Goal: Task Accomplishment & Management: Use online tool/utility

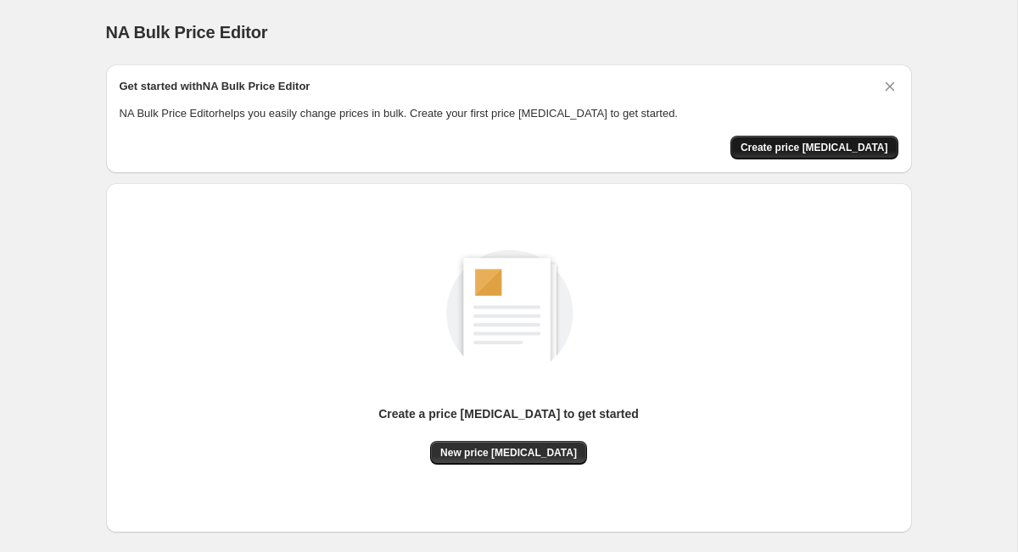
click at [796, 138] on button "Create price [MEDICAL_DATA]" at bounding box center [815, 148] width 168 height 24
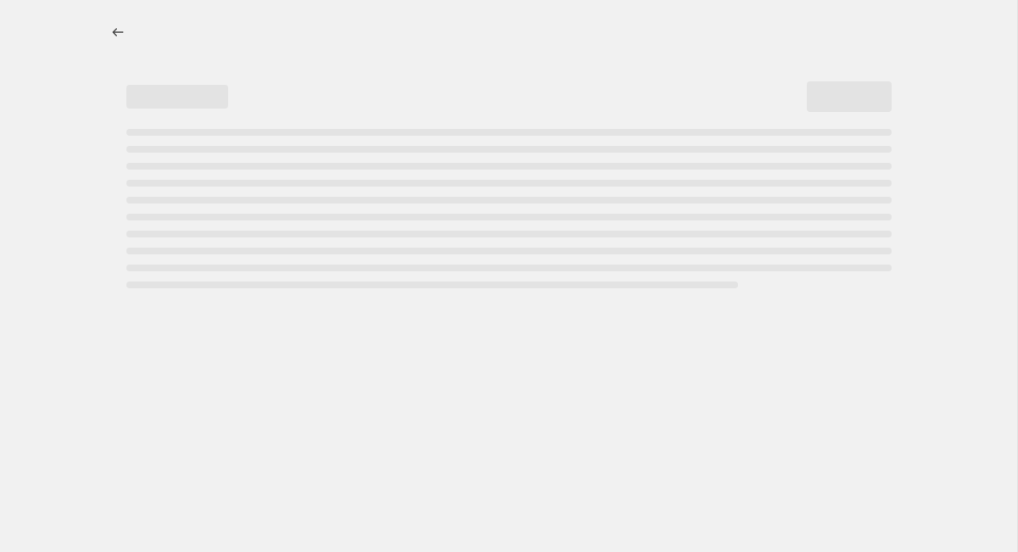
select select "percentage"
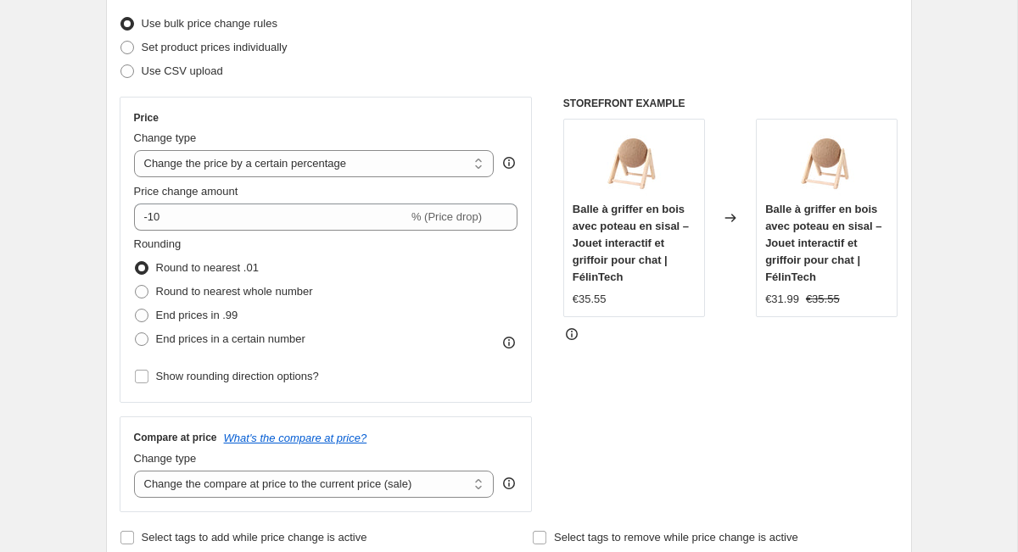
scroll to position [217, 0]
click at [406, 161] on select "Change the price to a certain amount Change the price by a certain amount Chang…" at bounding box center [314, 161] width 361 height 27
click at [263, 49] on span "Set product prices individually" at bounding box center [215, 45] width 146 height 13
click at [121, 40] on input "Set product prices individually" at bounding box center [120, 39] width 1 height 1
radio input "true"
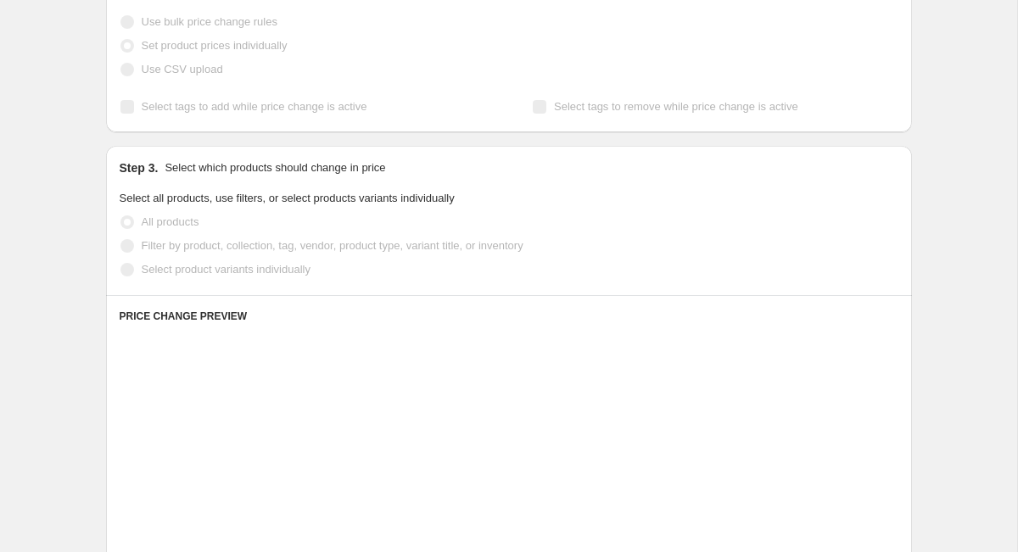
click at [250, 27] on span "Use bulk price change rules" at bounding box center [210, 21] width 136 height 13
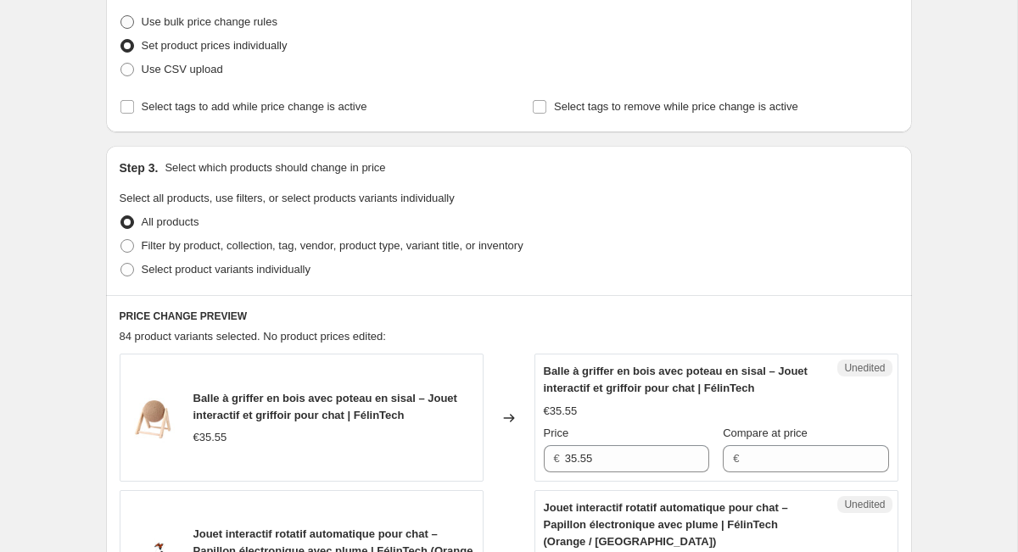
click at [250, 27] on span "Use bulk price change rules" at bounding box center [210, 21] width 136 height 13
click at [121, 16] on input "Use bulk price change rules" at bounding box center [120, 15] width 1 height 1
radio input "true"
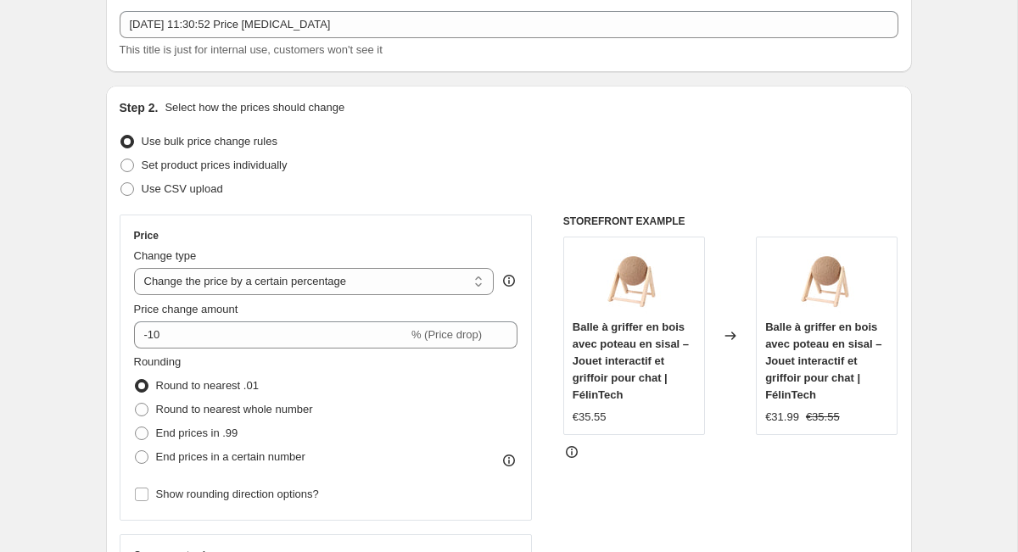
scroll to position [103, 0]
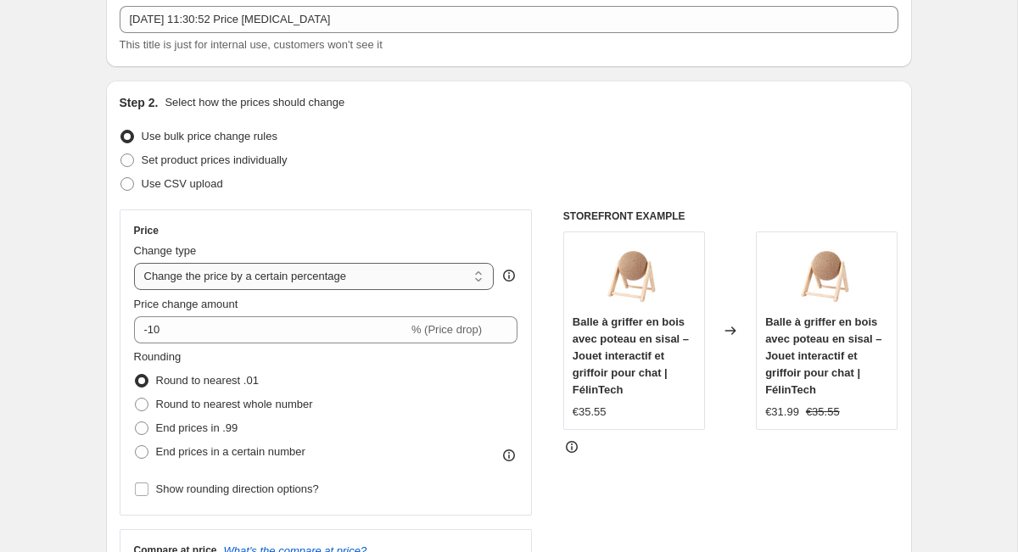
click at [340, 278] on select "Change the price to a certain amount Change the price by a certain amount Chang…" at bounding box center [314, 276] width 361 height 27
select select "pc"
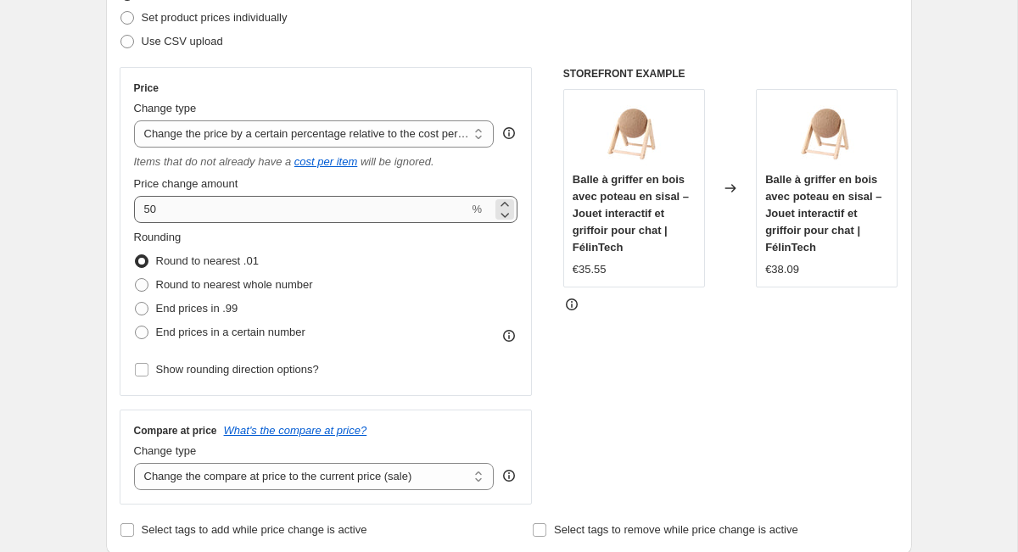
scroll to position [249, 0]
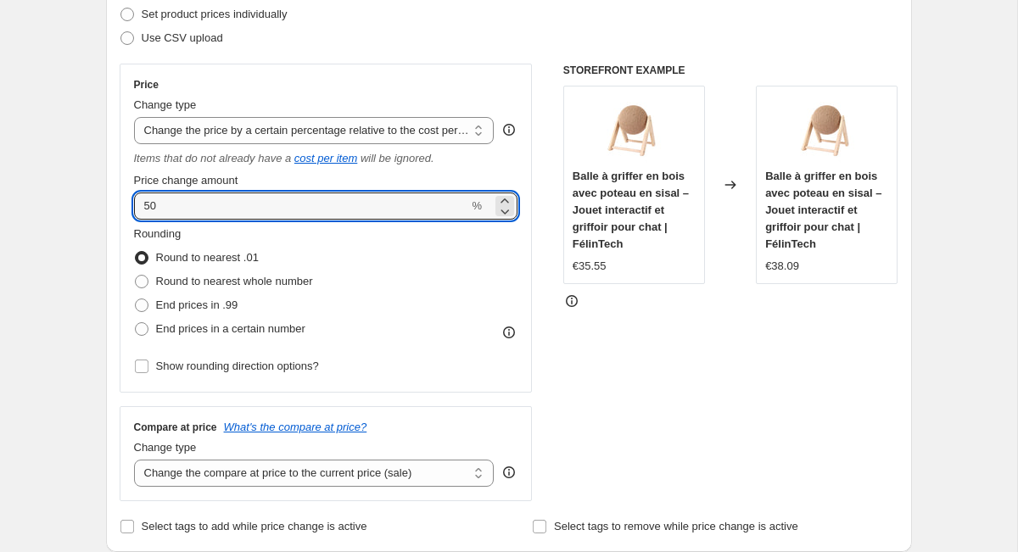
drag, startPoint x: 417, startPoint y: 205, endPoint x: 104, endPoint y: 213, distance: 314.0
type input "75"
click at [364, 242] on div "Rounding Round to nearest .01 Round to nearest whole number End prices in .99 E…" at bounding box center [326, 283] width 384 height 115
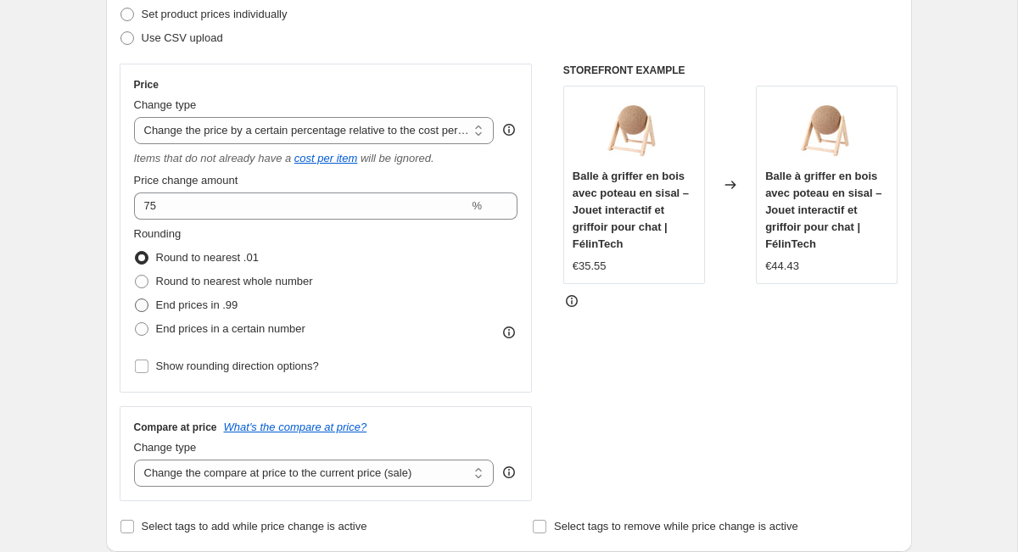
click at [143, 309] on span at bounding box center [142, 306] width 14 height 14
click at [136, 299] on input "End prices in .99" at bounding box center [135, 299] width 1 height 1
radio input "true"
click at [146, 370] on input "Show rounding direction options?" at bounding box center [142, 367] width 14 height 14
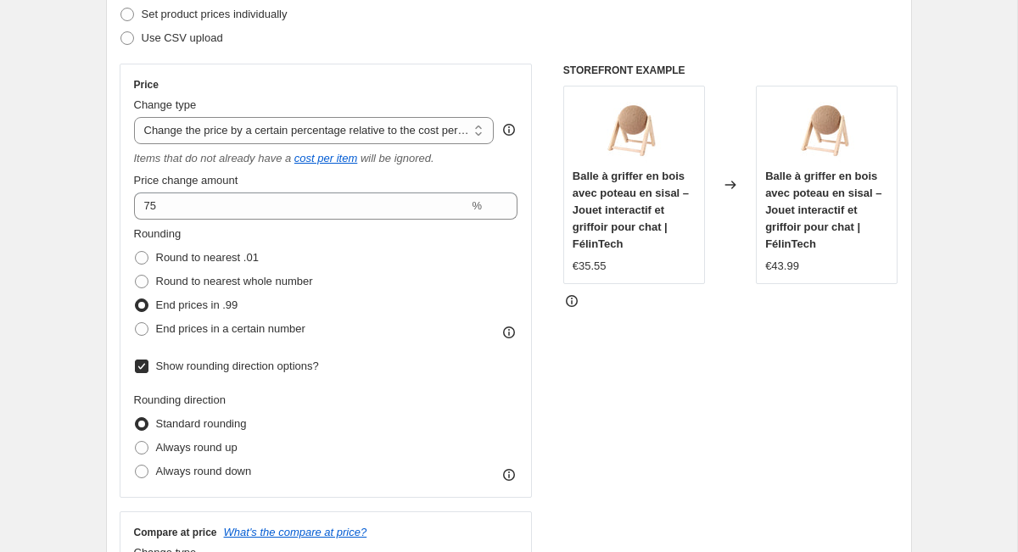
click at [146, 370] on input "Show rounding direction options?" at bounding box center [142, 367] width 14 height 14
checkbox input "false"
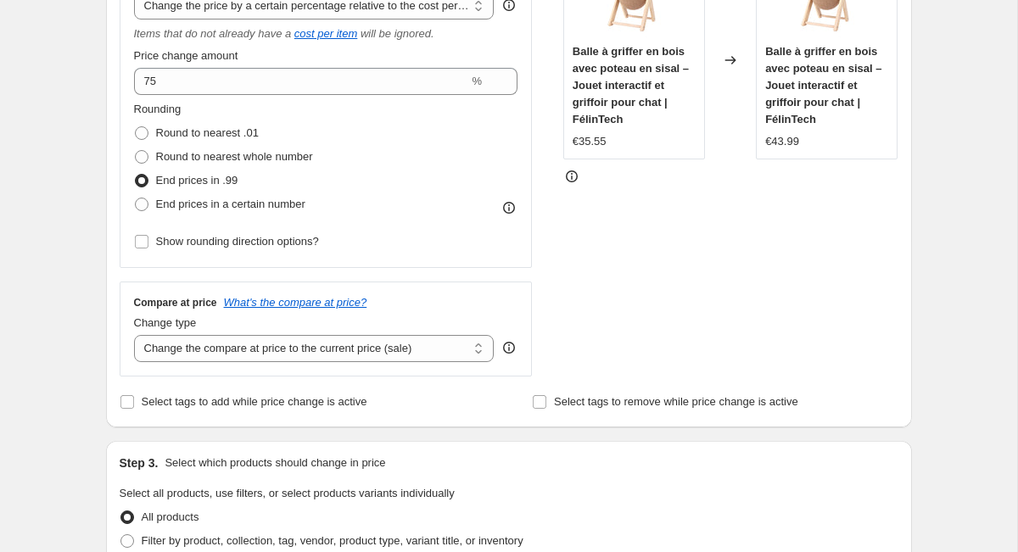
scroll to position [380, 0]
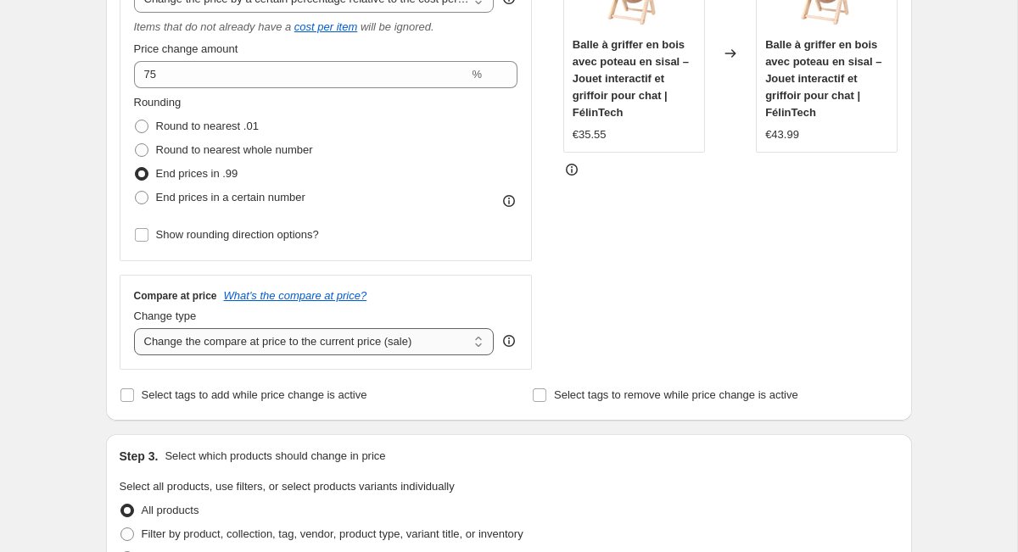
click at [378, 348] on select "Change the compare at price to the current price (sale) Change the compare at p…" at bounding box center [314, 341] width 361 height 27
click at [134, 328] on select "Change the compare at price to the current price (sale) Change the compare at p…" at bounding box center [314, 341] width 361 height 27
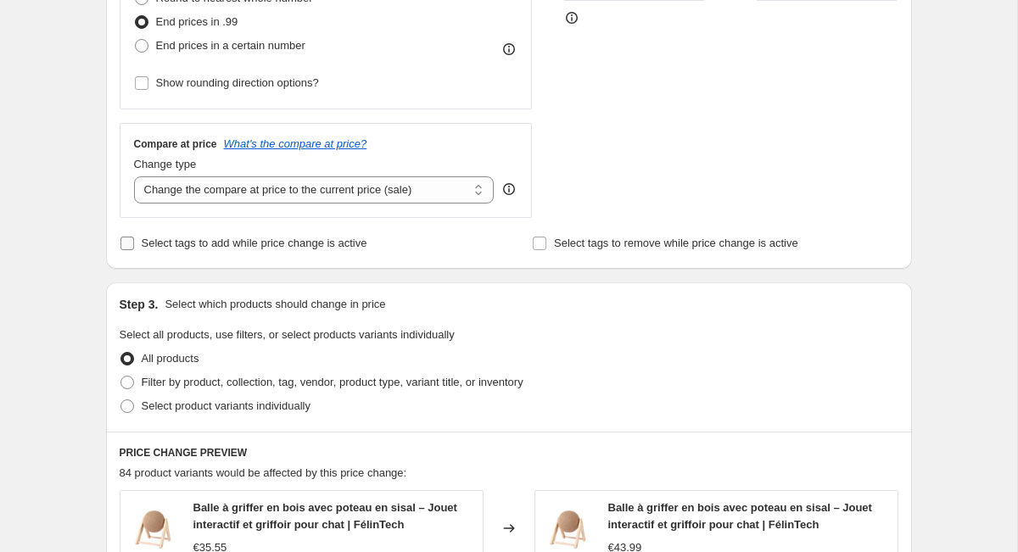
scroll to position [511, 0]
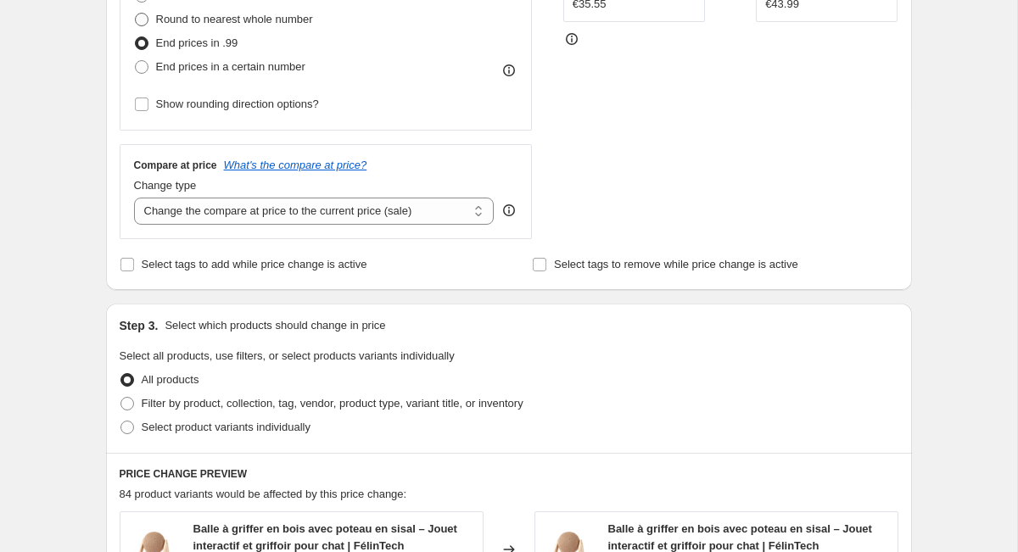
click at [147, 14] on span at bounding box center [142, 20] width 14 height 14
click at [136, 14] on input "Round to nearest whole number" at bounding box center [135, 13] width 1 height 1
radio input "true"
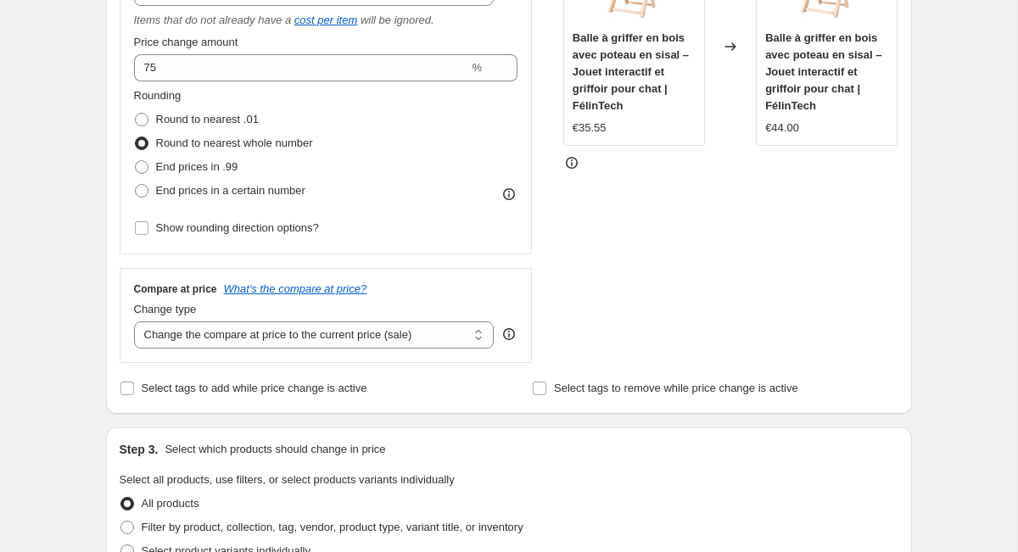
scroll to position [377, 0]
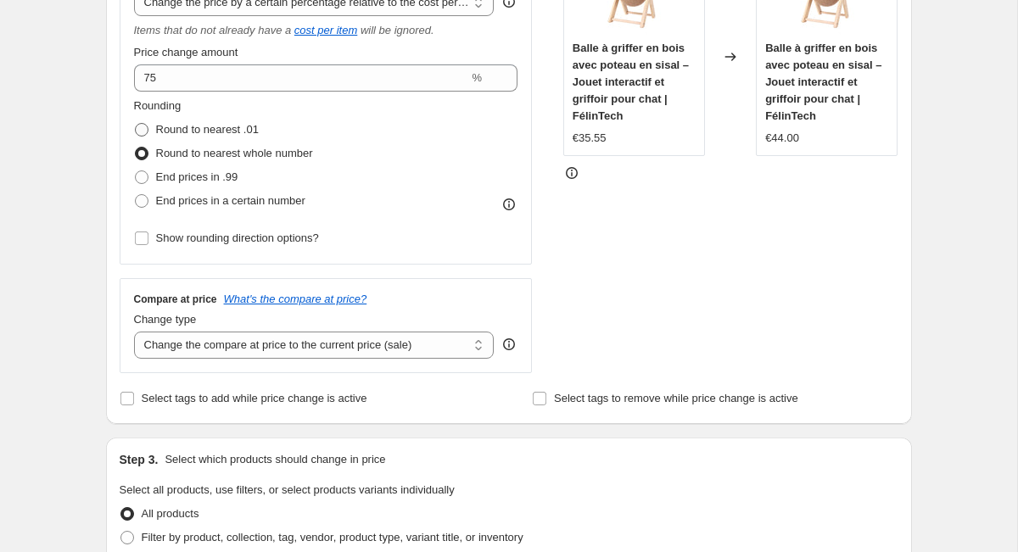
click at [146, 126] on span at bounding box center [142, 130] width 14 height 14
click at [136, 124] on input "Round to nearest .01" at bounding box center [135, 123] width 1 height 1
radio input "true"
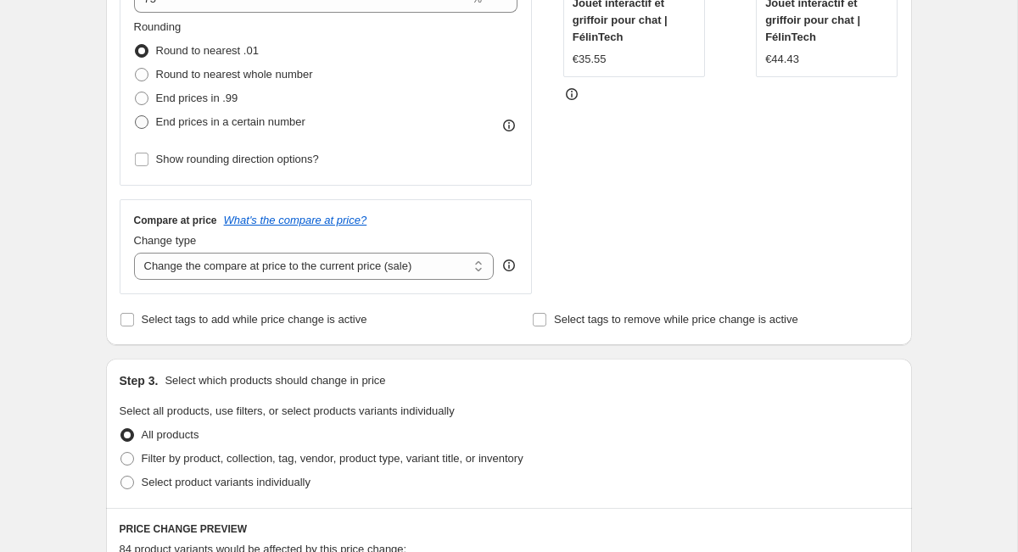
scroll to position [438, 0]
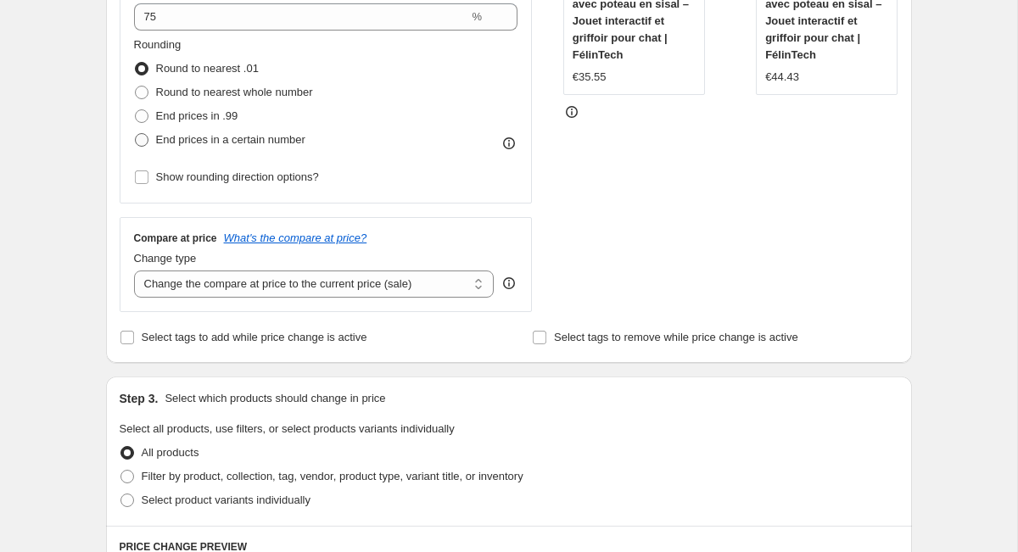
click at [143, 133] on span at bounding box center [142, 140] width 14 height 14
click at [136, 133] on input "End prices in a certain number" at bounding box center [135, 133] width 1 height 1
radio input "true"
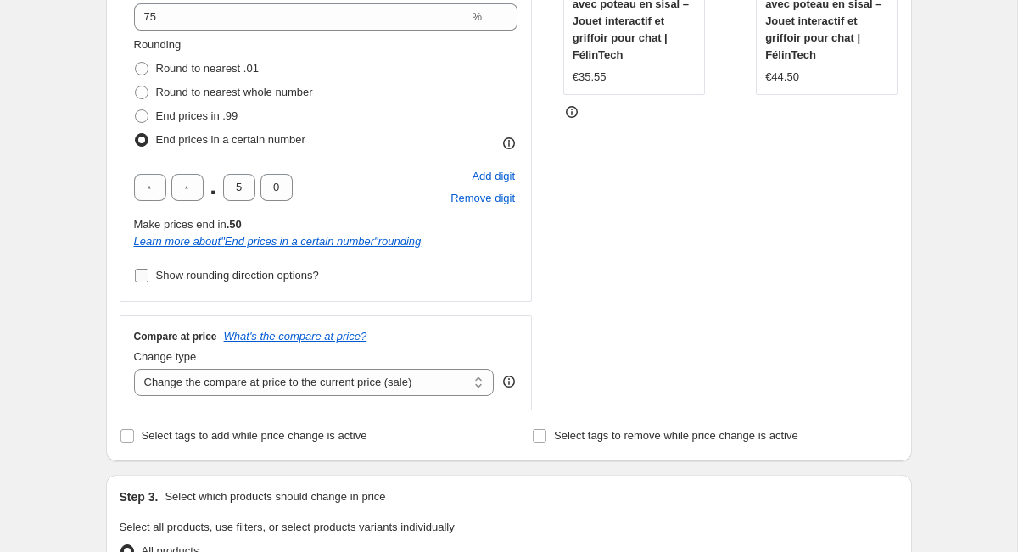
click at [142, 276] on input "Show rounding direction options?" at bounding box center [142, 276] width 14 height 14
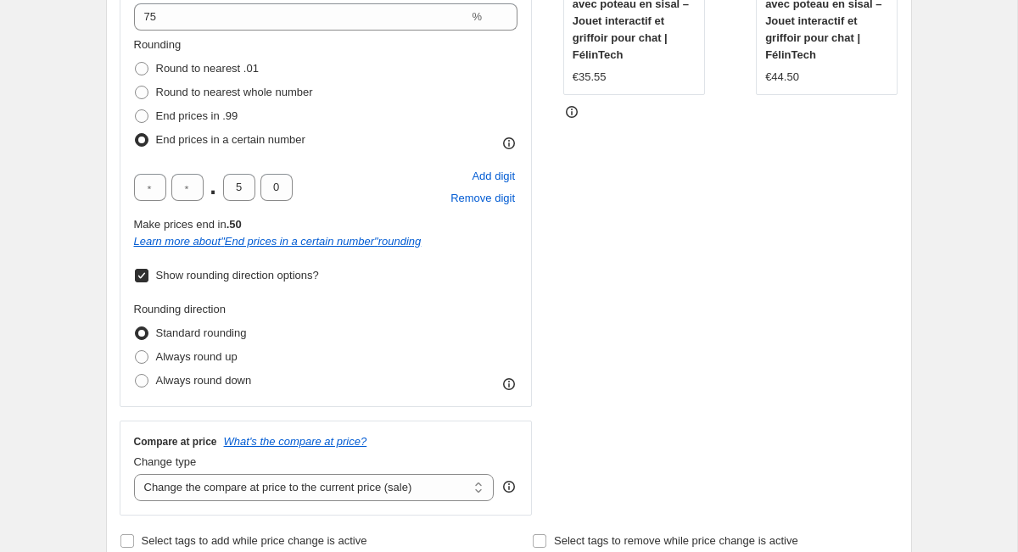
click at [142, 276] on input "Show rounding direction options?" at bounding box center [142, 276] width 14 height 14
checkbox input "false"
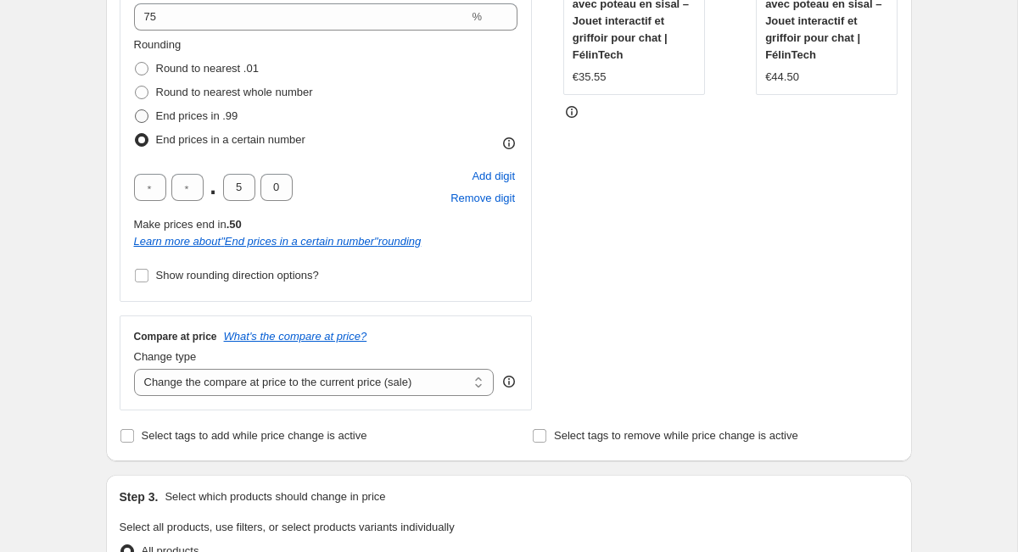
click at [147, 109] on span at bounding box center [142, 116] width 14 height 14
click at [136, 109] on input "End prices in .99" at bounding box center [135, 109] width 1 height 1
radio input "true"
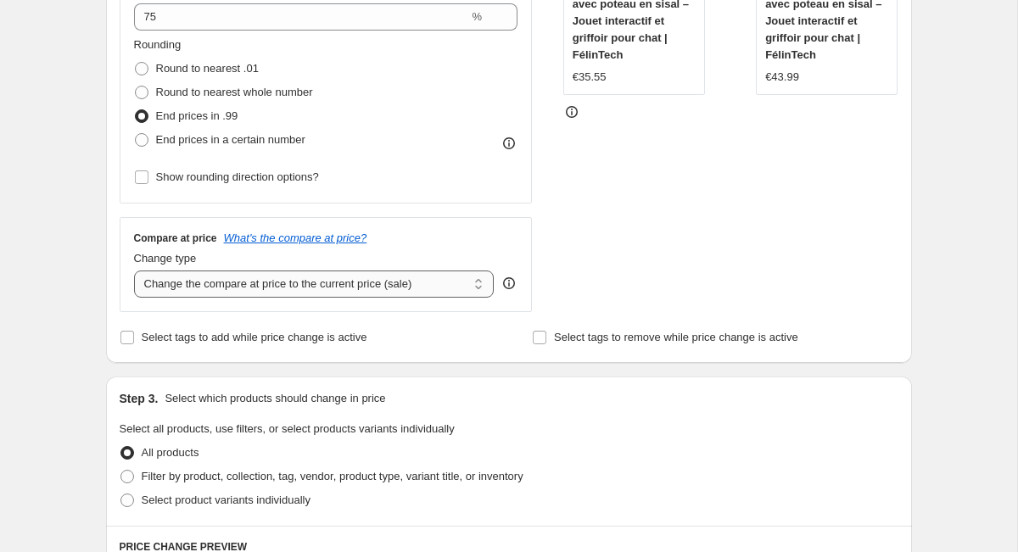
click at [289, 287] on select "Change the compare at price to the current price (sale) Change the compare at p…" at bounding box center [314, 284] width 361 height 27
select select "percentage"
click at [134, 271] on select "Change the compare at price to the current price (sale) Change the compare at p…" at bounding box center [314, 284] width 361 height 27
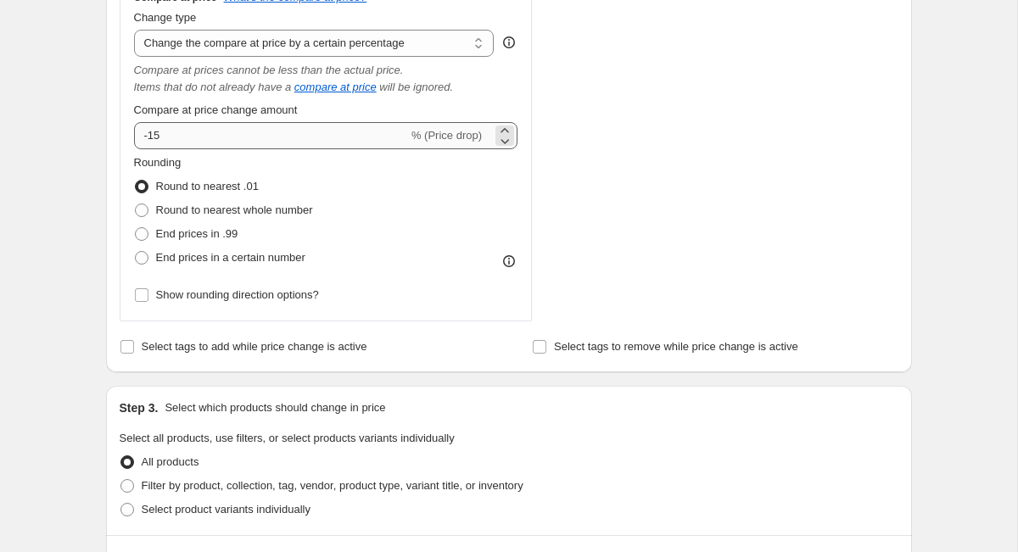
scroll to position [686, 0]
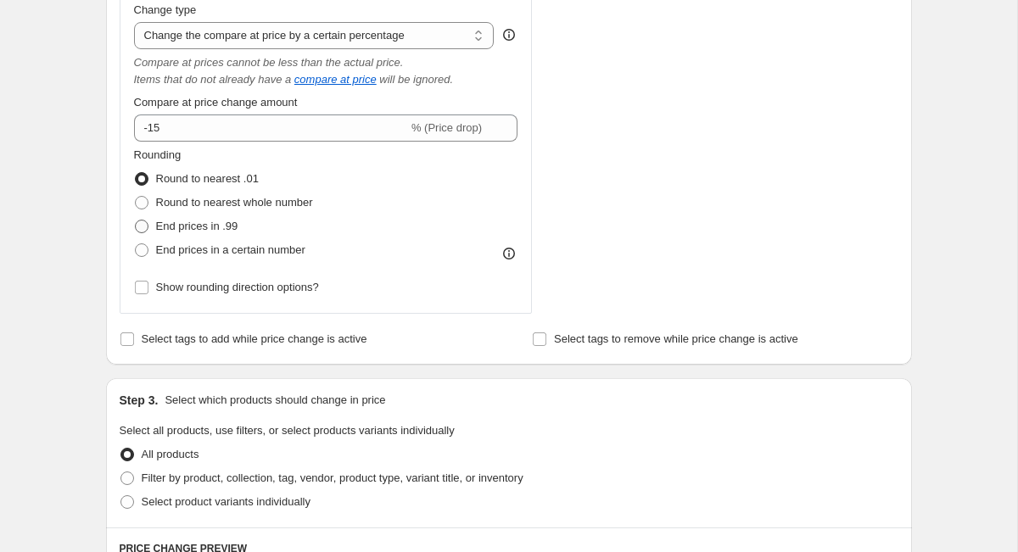
click at [150, 222] on label "End prices in .99" at bounding box center [186, 227] width 104 height 24
click at [136, 221] on input "End prices in .99" at bounding box center [135, 220] width 1 height 1
radio input "true"
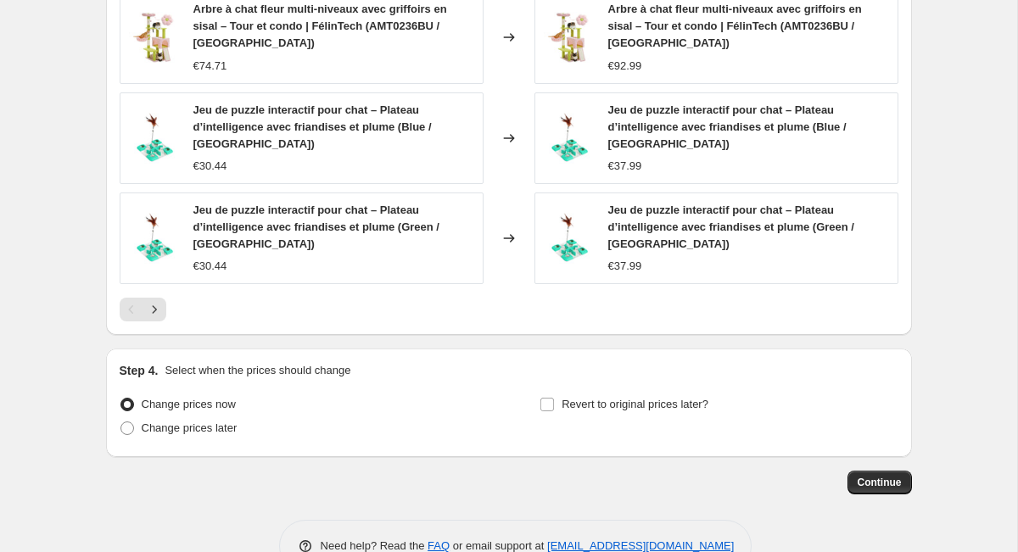
scroll to position [1464, 0]
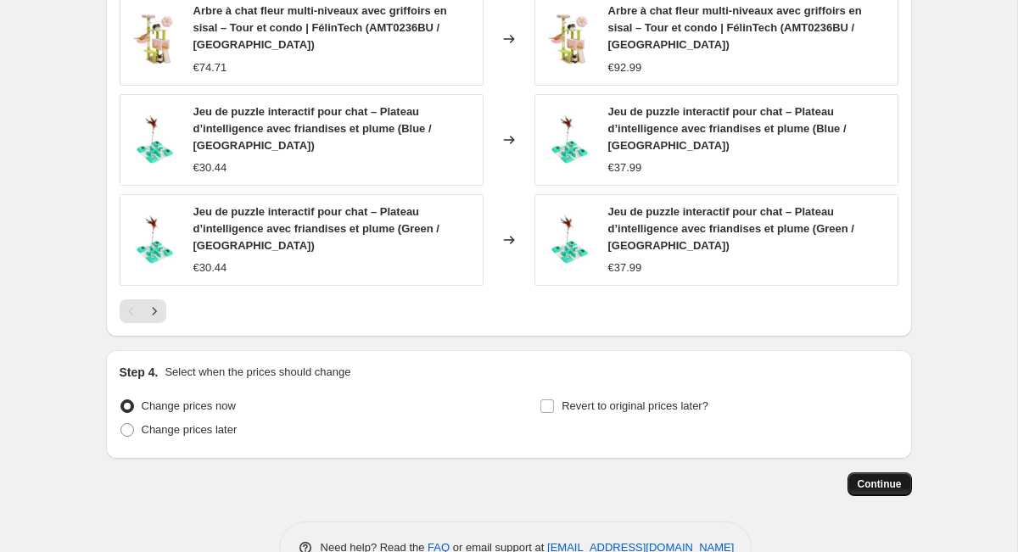
click at [899, 484] on span "Continue" at bounding box center [880, 485] width 44 height 14
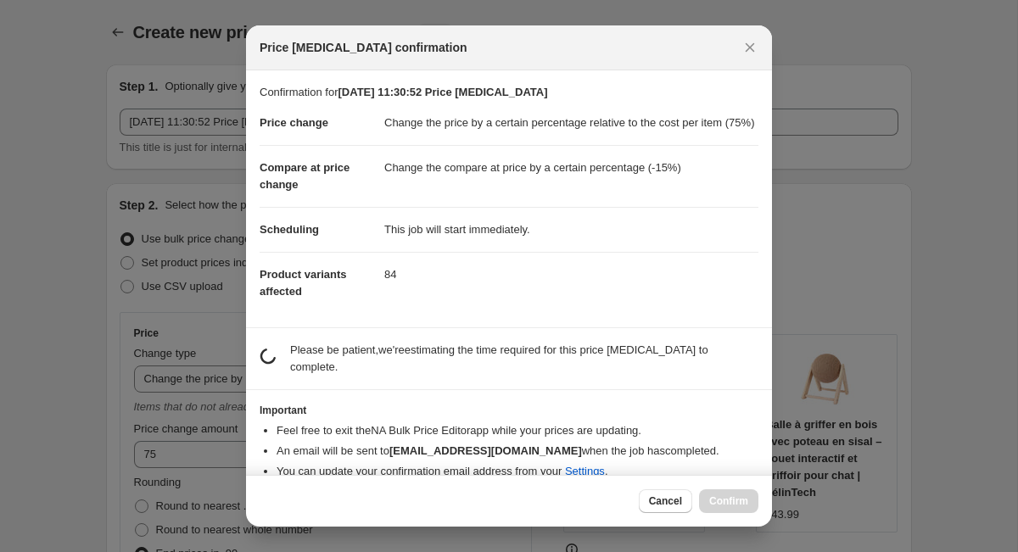
scroll to position [0, 0]
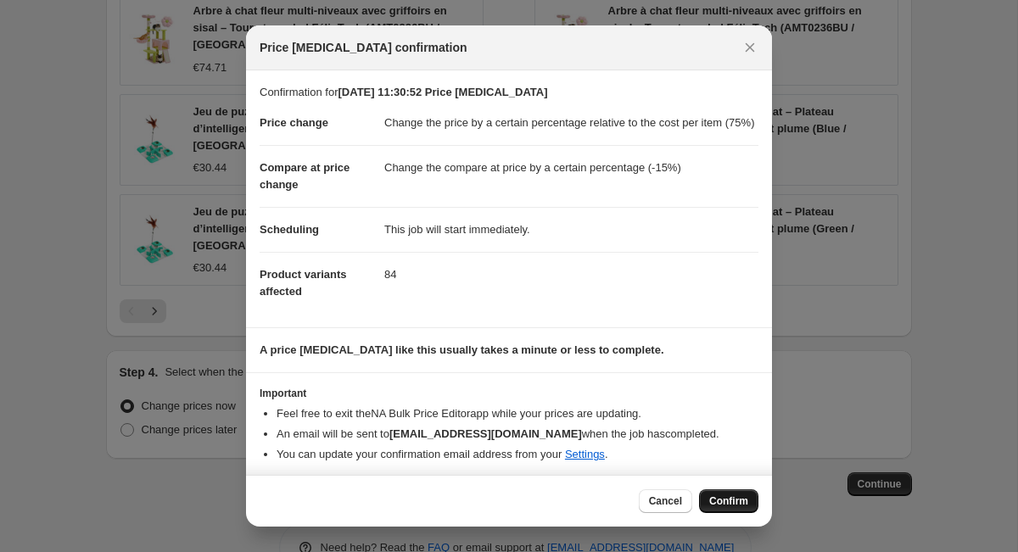
click at [732, 501] on span "Confirm" at bounding box center [728, 502] width 39 height 14
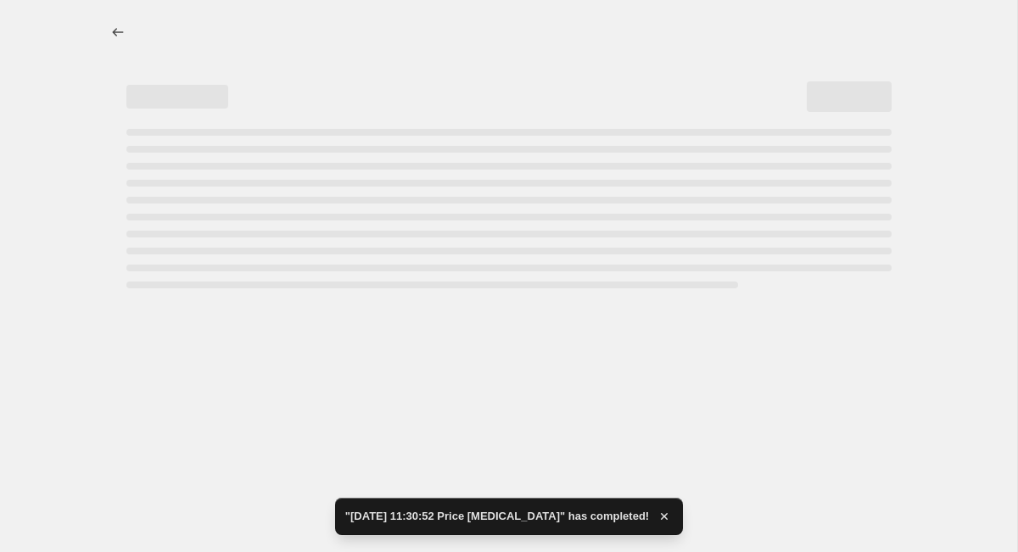
select select "pc"
select select "percentage"
